Goal: Find specific page/section: Find specific page/section

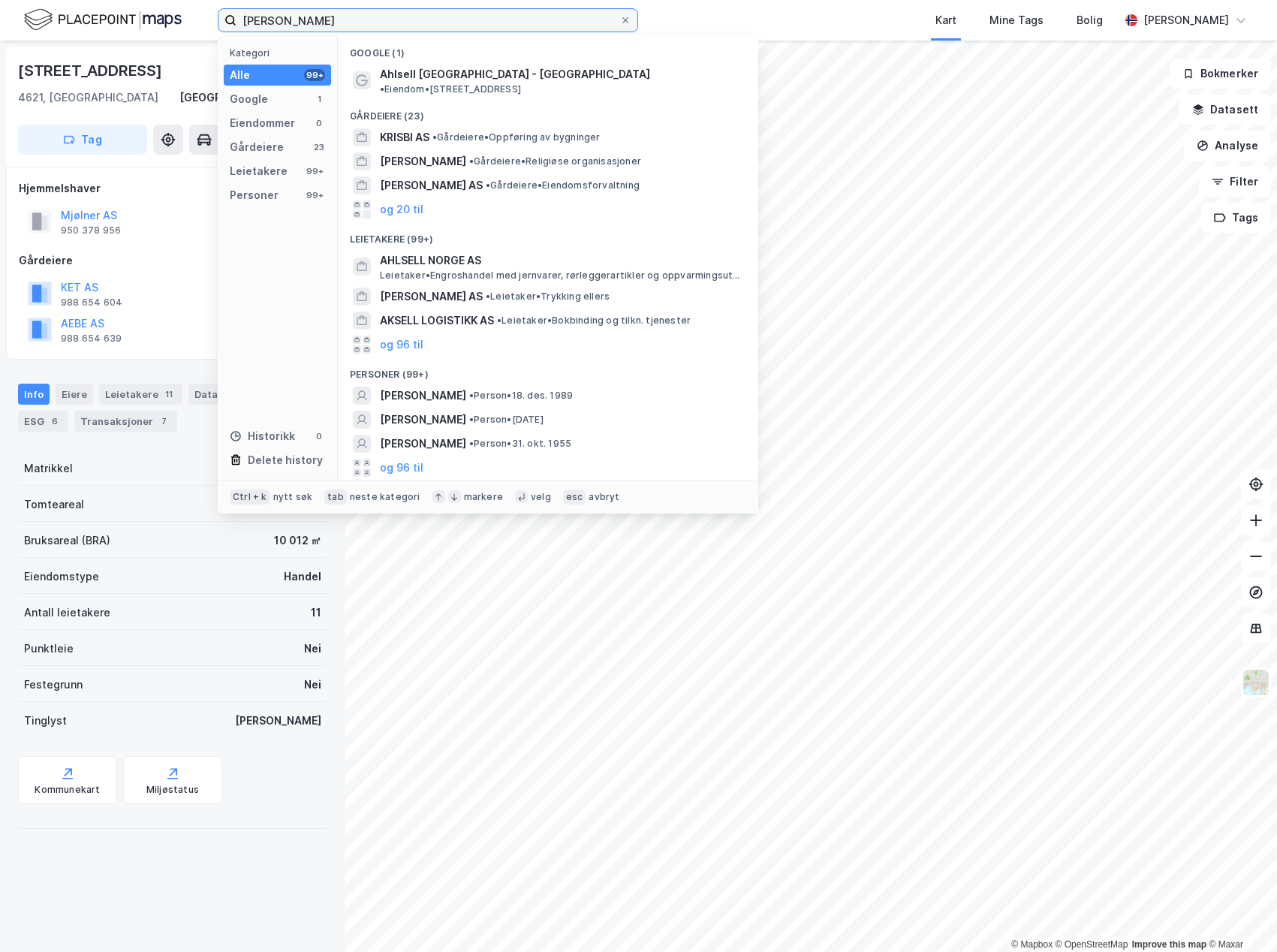
drag, startPoint x: 337, startPoint y: 20, endPoint x: 98, endPoint y: 17, distance: 239.0
click at [98, 17] on div "ahlsell [PERSON_NAME] Kategori Alle 99+ Google 1 Eiendommer 0 Gårdeiere 23 Leie…" at bounding box center [638, 20] width 1277 height 41
paste input "Gnr. 14 bnr. 1745"
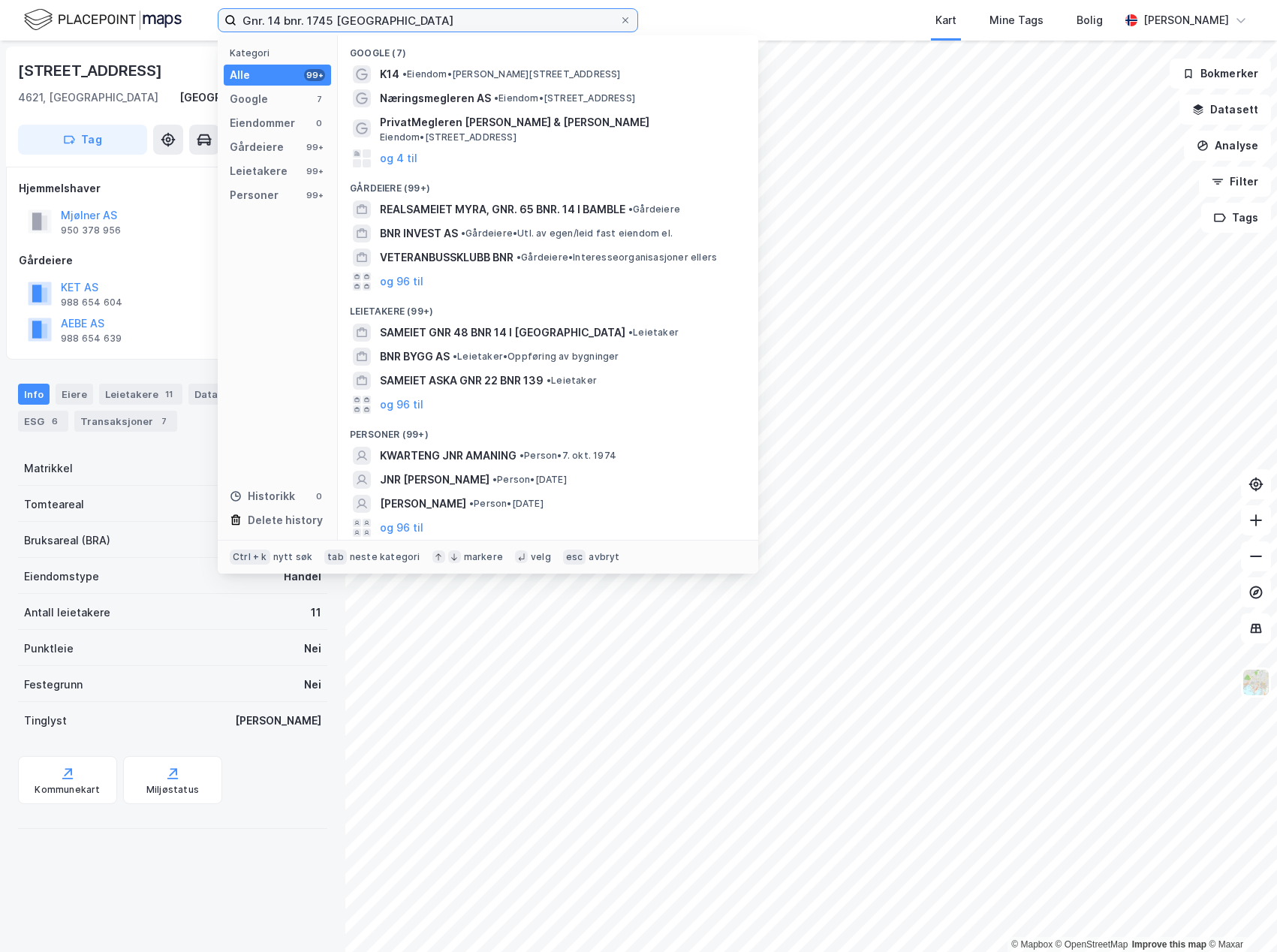
click at [268, 22] on input "Gnr. 14 bnr. 1745 [GEOGRAPHIC_DATA]" at bounding box center [428, 20] width 383 height 23
click at [418, 17] on input "Gnr. 14 bnr. 1745 [GEOGRAPHIC_DATA]" at bounding box center [428, 20] width 383 height 23
click at [411, 17] on input "Gnr. 14 bnr. 1745 [GEOGRAPHIC_DATA]" at bounding box center [428, 20] width 383 height 23
drag, startPoint x: 415, startPoint y: 17, endPoint x: 57, endPoint y: 11, distance: 358.1
click at [57, 11] on div "Gnr. 14 bnr. 1745 [GEOGRAPHIC_DATA] Kategori Alle 99+ Google 7 Eiendommer 0 Går…" at bounding box center [638, 20] width 1277 height 41
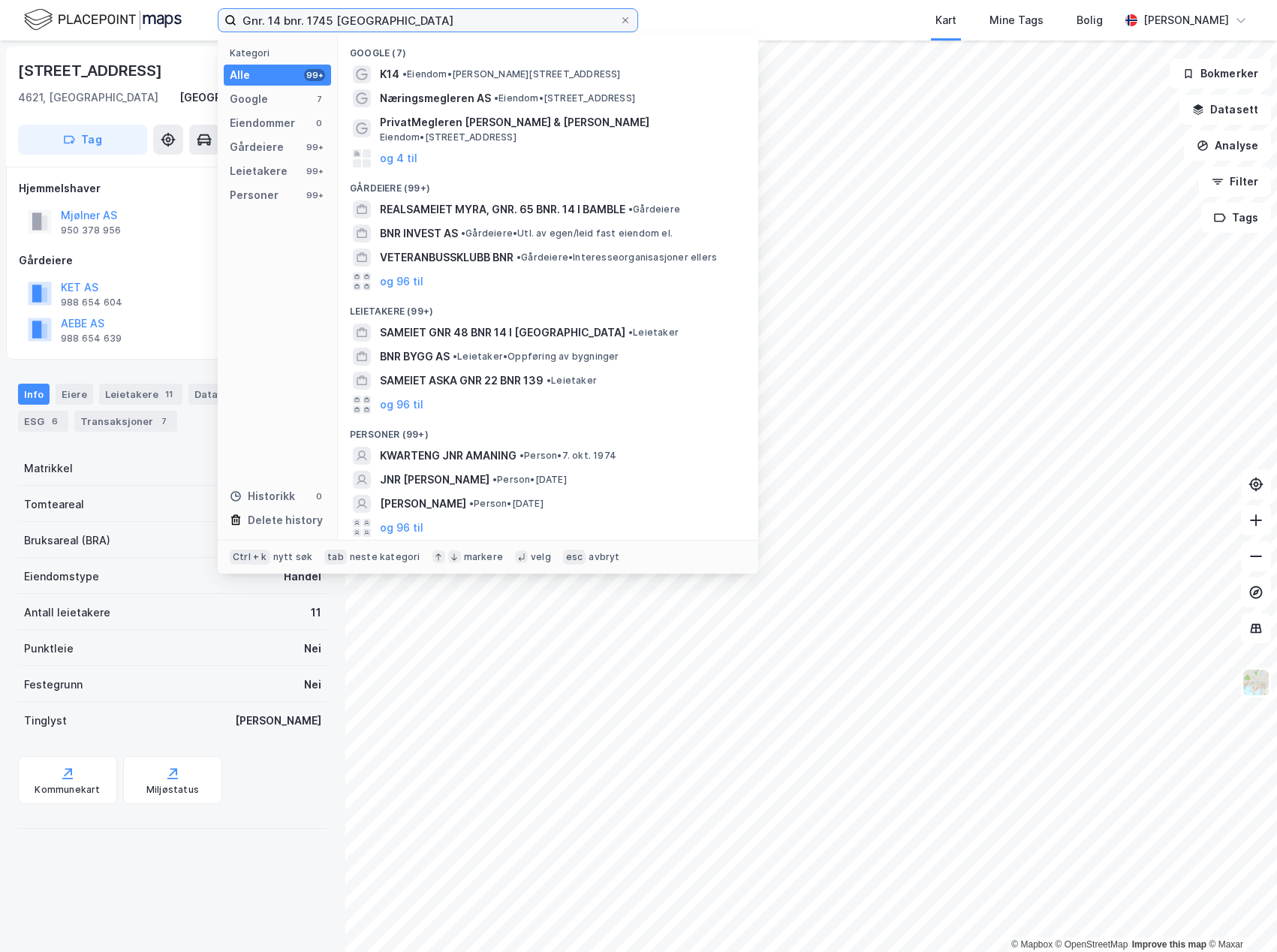
paste input "Rigedalen 36"
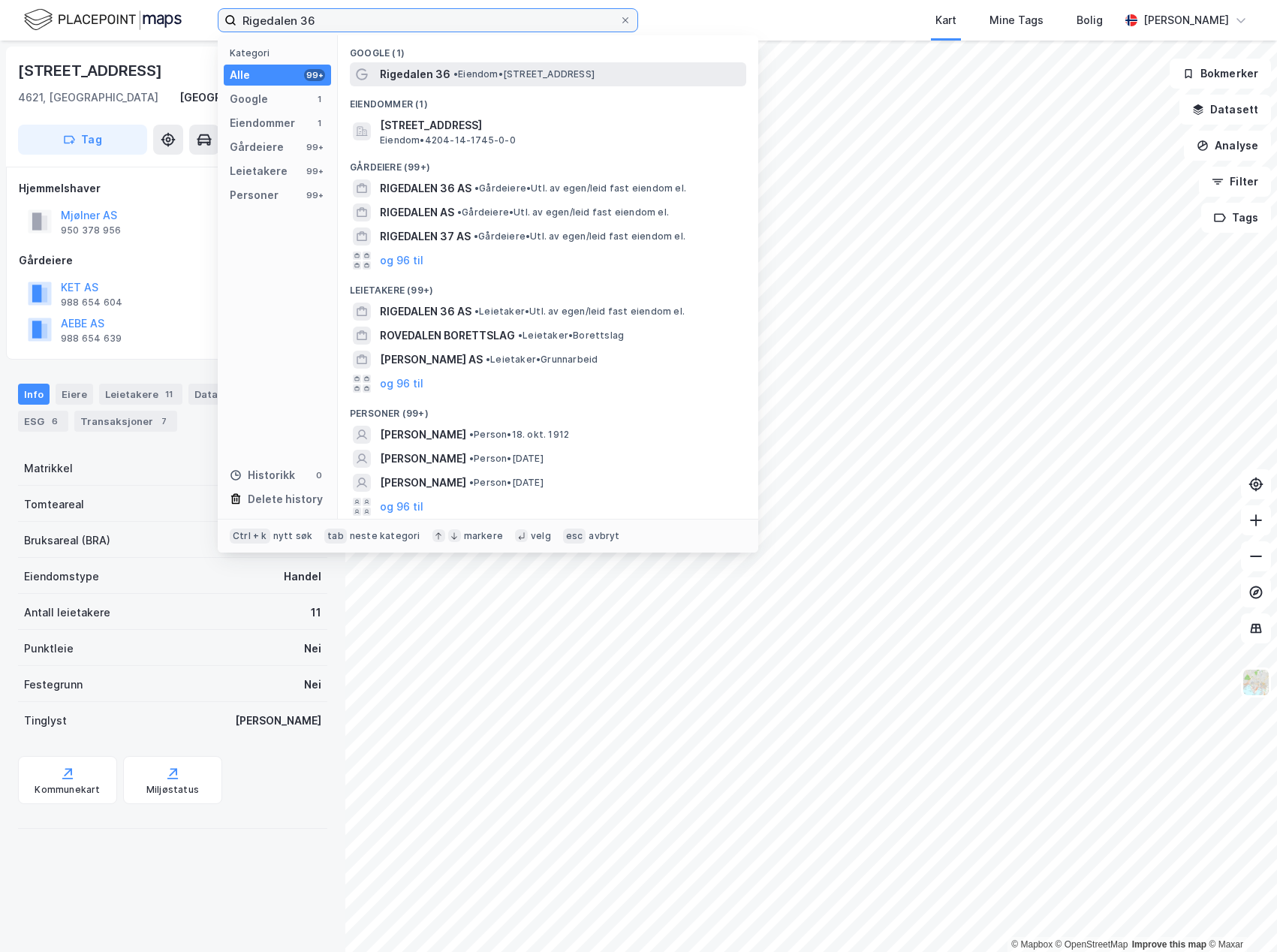
type input "Rigedalen 36"
click at [540, 81] on div "Rigedalen 36 • Eiendom • [STREET_ADDRESS]" at bounding box center [561, 74] width 363 height 18
